Goal: Information Seeking & Learning: Learn about a topic

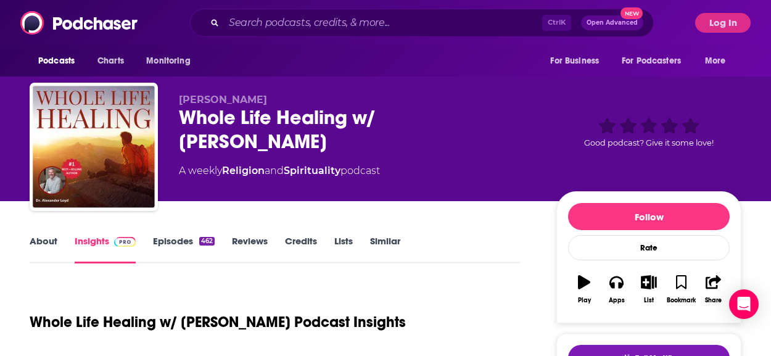
click at [739, 12] on div "Podcasts Charts Monitoring Ctrl K Open Advanced New For Business For Podcasters…" at bounding box center [385, 23] width 771 height 46
click at [735, 22] on button "Log In" at bounding box center [722, 23] width 55 height 20
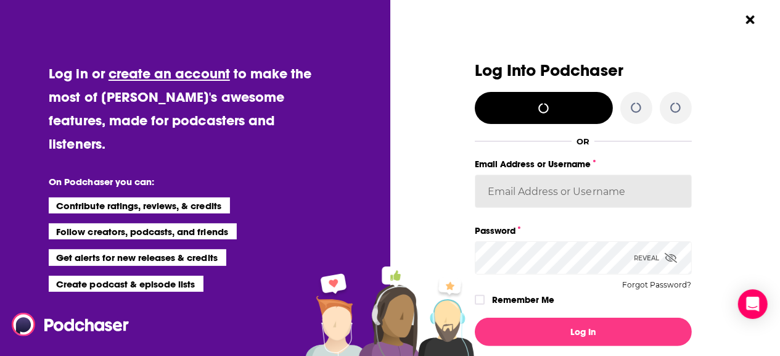
type input "acquavie"
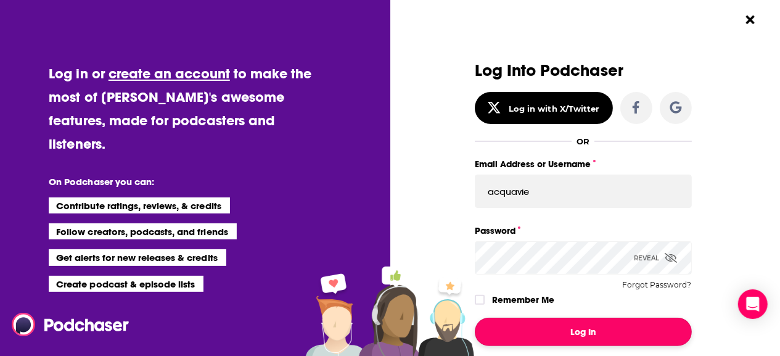
click at [591, 332] on button "Log In" at bounding box center [583, 332] width 217 height 28
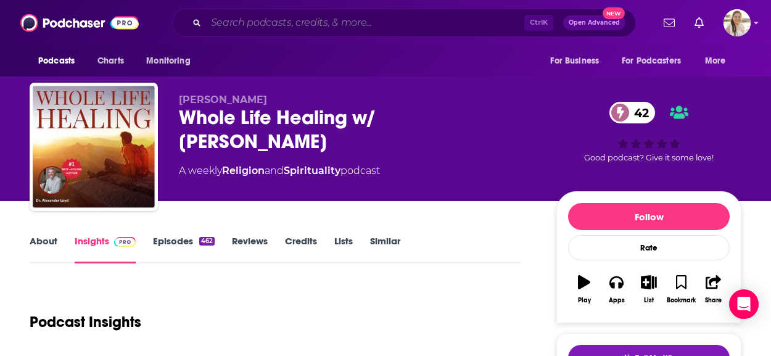
click at [310, 23] on input "Search podcasts, credits, & more..." at bounding box center [365, 23] width 318 height 20
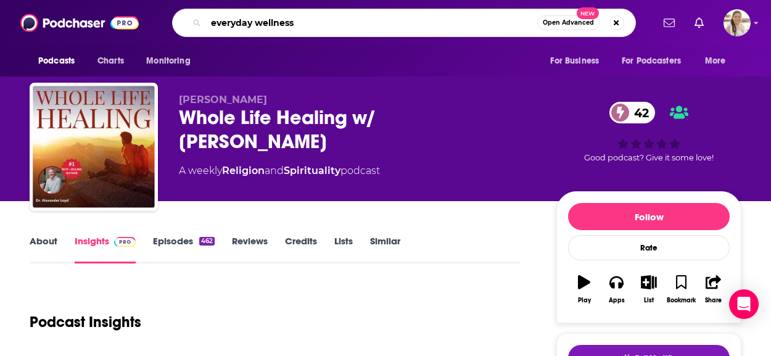
type input "everyday wellness"
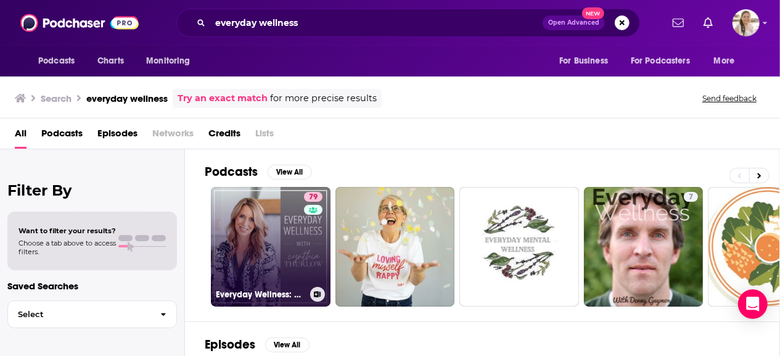
click at [282, 207] on link "79 Everyday Wellness: Midlife Hormones, Health, and Science for Women 35+" at bounding box center [271, 247] width 120 height 120
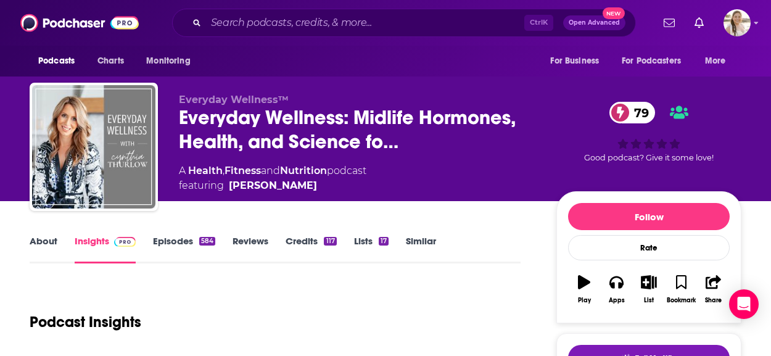
scroll to position [185, 0]
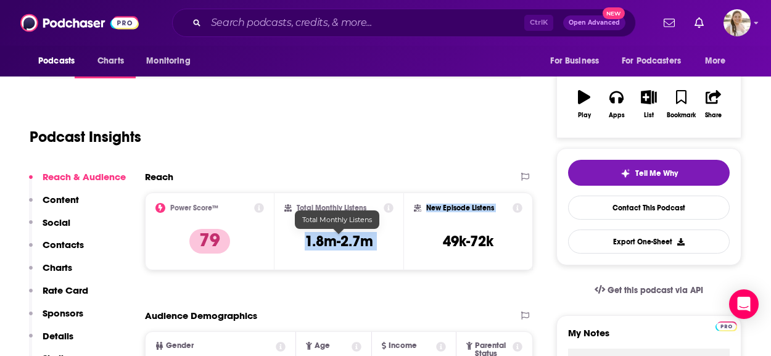
drag, startPoint x: 304, startPoint y: 239, endPoint x: 409, endPoint y: 250, distance: 106.0
click at [409, 250] on div "Power Score™ 79 Total Monthly Listens 1.8m-2.7m New Episode Listens 49k-72k" at bounding box center [339, 231] width 388 height 78
drag, startPoint x: 355, startPoint y: 248, endPoint x: 313, endPoint y: 245, distance: 42.1
click at [355, 248] on h3 "1.8m-2.7m" at bounding box center [339, 241] width 68 height 18
click at [305, 242] on h3 "1.8m-2.7m" at bounding box center [339, 241] width 68 height 18
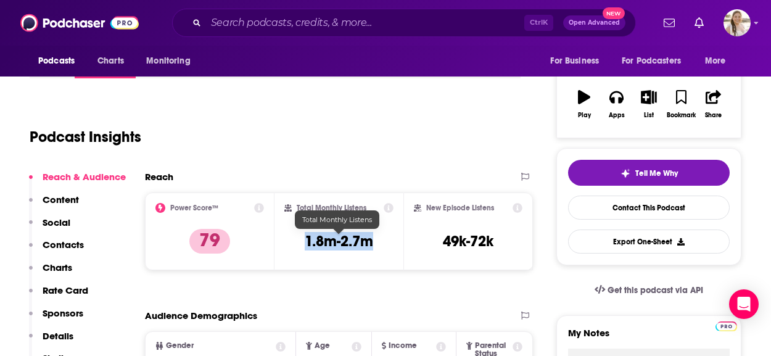
drag, startPoint x: 319, startPoint y: 242, endPoint x: 372, endPoint y: 245, distance: 52.5
click at [372, 245] on div "Total Monthly Listens 1.8m-2.7m" at bounding box center [339, 231] width 110 height 57
copy h3 "1.8m-2.7m"
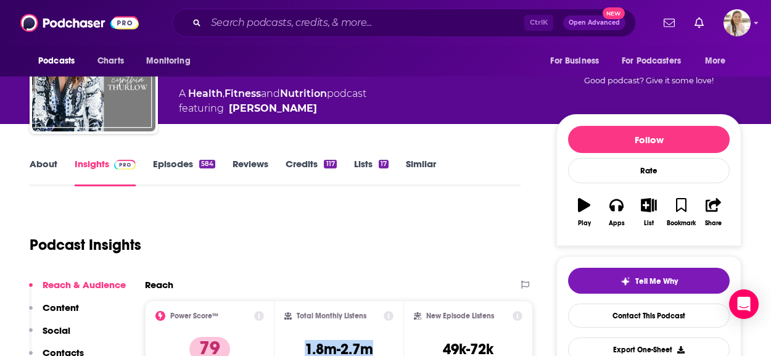
scroll to position [0, 0]
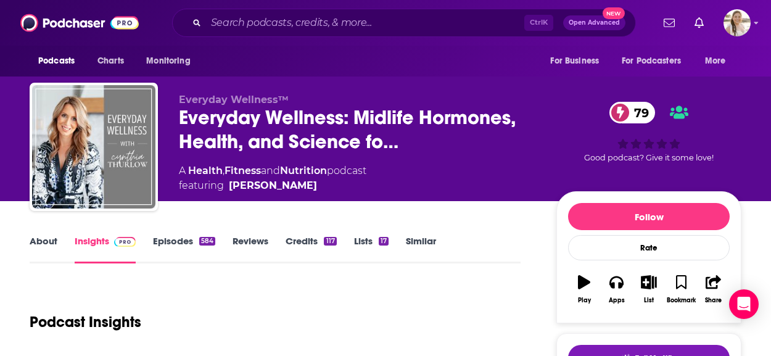
click at [47, 242] on link "About" at bounding box center [44, 249] width 28 height 28
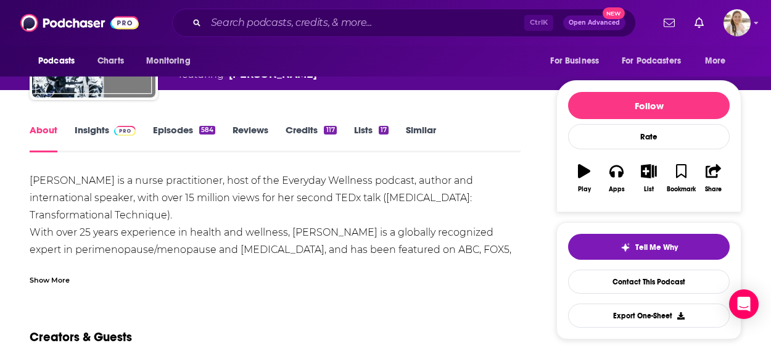
scroll to position [185, 0]
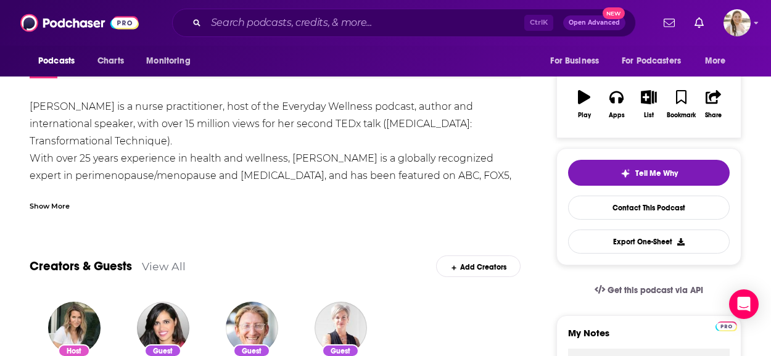
drag, startPoint x: 63, startPoint y: 207, endPoint x: 57, endPoint y: 181, distance: 26.6
click at [63, 206] on div "Show More" at bounding box center [50, 205] width 40 height 12
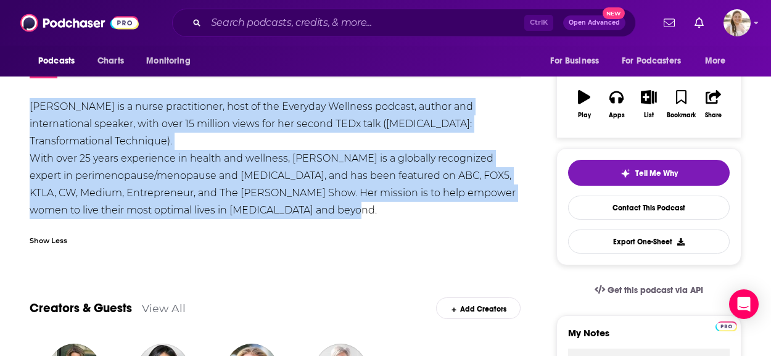
drag, startPoint x: 46, startPoint y: 109, endPoint x: 358, endPoint y: 211, distance: 328.9
copy div "[PERSON_NAME] is a nurse practitioner, host of the Everyday Wellness podcast, a…"
